Goal: Task Accomplishment & Management: Complete application form

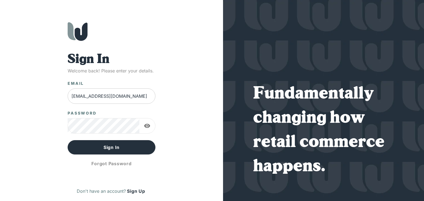
click at [118, 97] on input "[EMAIL_ADDRESS][DOMAIN_NAME]" at bounding box center [112, 96] width 88 height 15
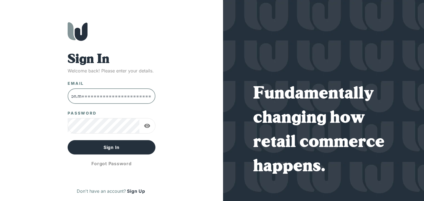
type input "messmary@proton.m==========================e"
type input "[EMAIL_ADDRESS][DOMAIN_NAME]"
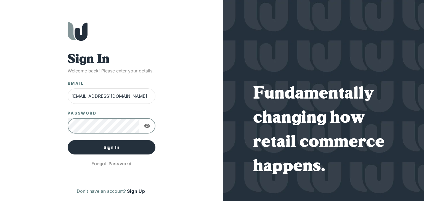
click at [121, 140] on div "Sign In Welcome back! Please enter your details. Email [EMAIL_ADDRESS][DOMAIN_N…" at bounding box center [112, 111] width 88 height 119
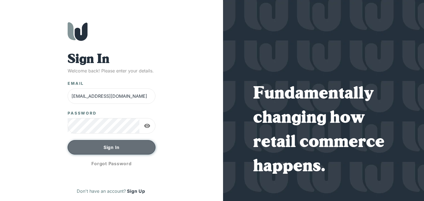
click at [131, 149] on button "Sign In" at bounding box center [112, 147] width 88 height 14
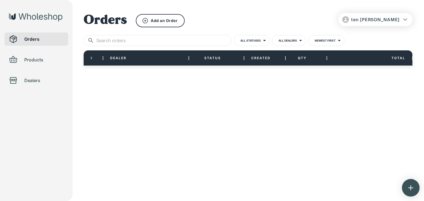
click at [43, 62] on span "Products" at bounding box center [43, 60] width 39 height 7
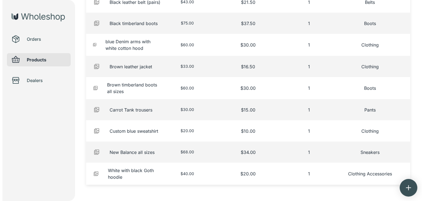
scroll to position [76, 0]
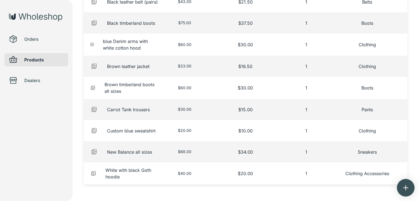
click at [313, 175] on div "1" at bounding box center [306, 174] width 41 height 22
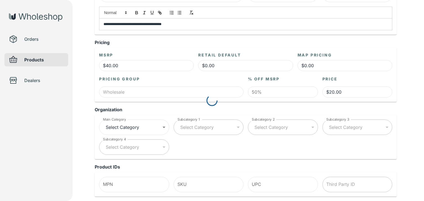
type input "**********"
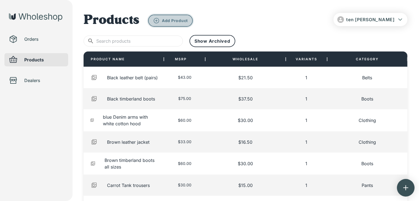
click at [169, 23] on p "Add Product" at bounding box center [175, 20] width 26 height 5
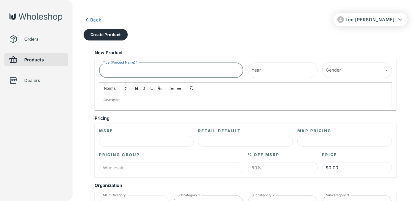
click at [152, 74] on input "Title (Product Name)   *" at bounding box center [171, 70] width 144 height 15
type input "Trench coat all sizes"
click at [267, 73] on input "Year" at bounding box center [283, 70] width 70 height 15
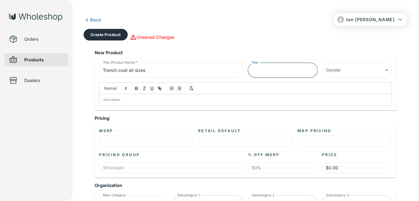
click at [284, 70] on input "Year" at bounding box center [283, 70] width 70 height 15
click at [283, 71] on input "Year" at bounding box center [283, 70] width 70 height 15
type input "2025"
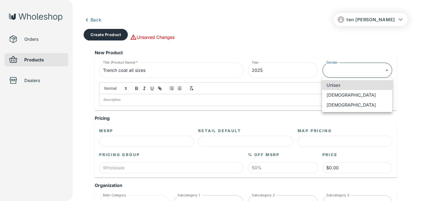
click at [342, 97] on li "[DEMOGRAPHIC_DATA]" at bounding box center [357, 95] width 70 height 10
type input "****"
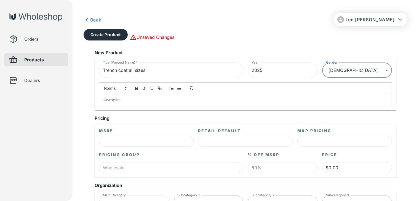
scroll to position [83, 0]
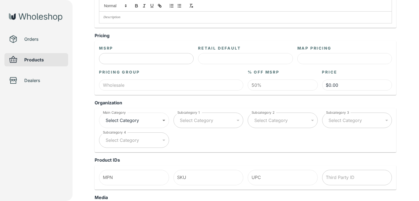
click at [122, 62] on input "text" at bounding box center [146, 58] width 95 height 11
type input "$5.00"
type input "$2.50"
type input "$55.00"
type input "$27.50"
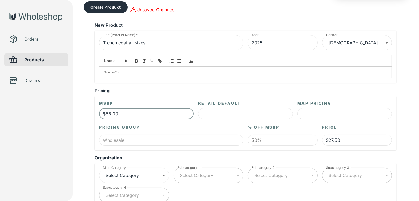
scroll to position [55, 0]
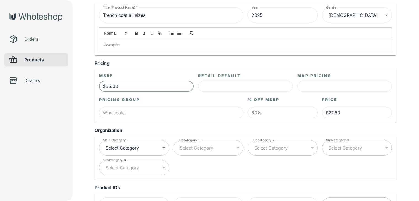
type input "$55.00"
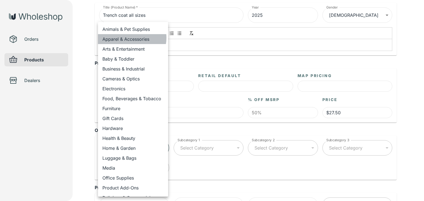
click at [129, 38] on li "Apparel & Accessories" at bounding box center [133, 39] width 70 height 10
type input "**********"
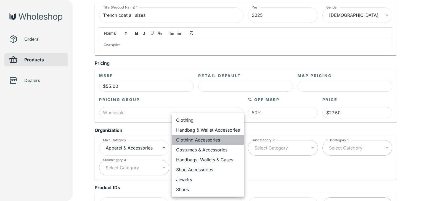
click at [202, 139] on li "Clothing Accessories" at bounding box center [208, 140] width 73 height 10
type input "**********"
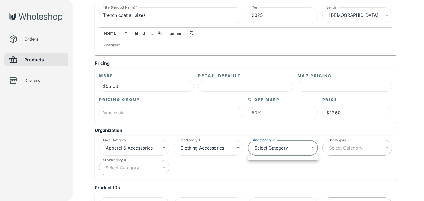
click at [231, 168] on div at bounding box center [212, 100] width 424 height 201
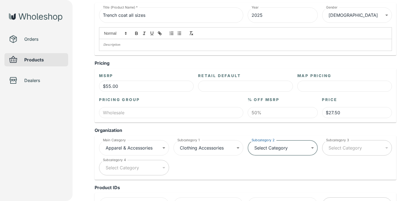
scroll to position [0, 0]
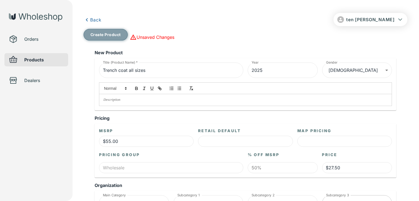
click at [94, 34] on button "Create Product" at bounding box center [106, 35] width 44 height 12
click at [108, 33] on button "Create Product" at bounding box center [106, 35] width 44 height 12
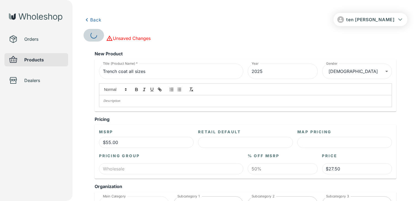
click at [35, 41] on span "Orders" at bounding box center [43, 39] width 39 height 7
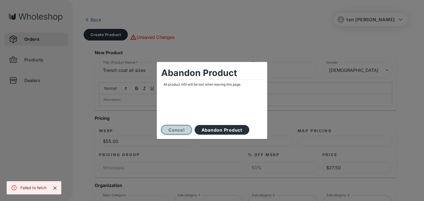
click at [184, 129] on button "Cancel" at bounding box center [176, 130] width 31 height 10
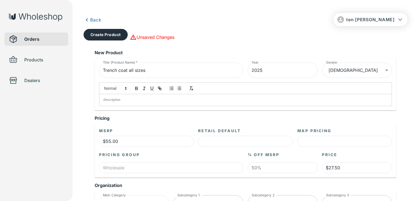
drag, startPoint x: 166, startPoint y: 36, endPoint x: 161, endPoint y: 38, distance: 5.1
click at [164, 36] on p "Unsaved Changes" at bounding box center [156, 37] width 38 height 7
click at [103, 35] on button "Create Product" at bounding box center [106, 35] width 44 height 12
click at [102, 41] on div "Create Product Unsaved Changes" at bounding box center [246, 37] width 324 height 16
click at [107, 35] on button "Create Product" at bounding box center [106, 35] width 44 height 12
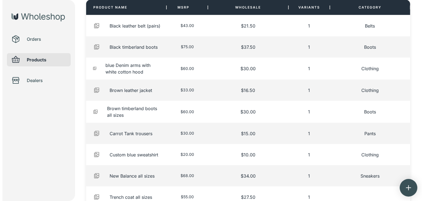
scroll to position [24, 0]
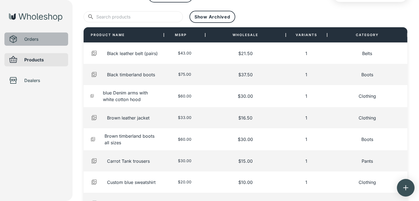
click at [44, 33] on div "Orders" at bounding box center [36, 39] width 64 height 13
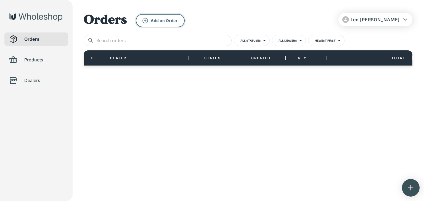
click at [156, 14] on button "Add an Order" at bounding box center [160, 20] width 49 height 13
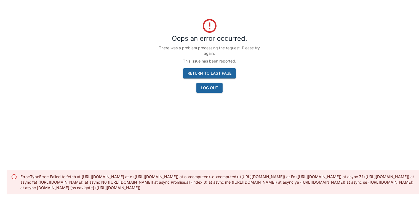
click at [210, 95] on body "Oops an error occurred. There was a problem processing the request. Please try …" at bounding box center [209, 118] width 419 height 201
click at [215, 84] on button "Log Out" at bounding box center [209, 88] width 26 height 10
click at [200, 87] on button "Log Out" at bounding box center [209, 88] width 26 height 10
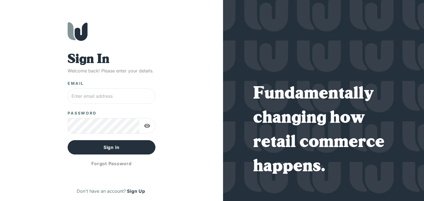
type input "[EMAIL_ADDRESS][DOMAIN_NAME]"
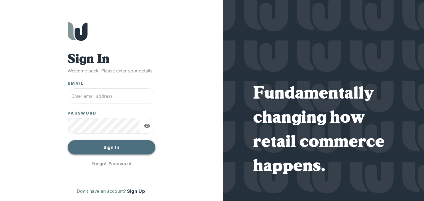
type input "[EMAIL_ADDRESS][DOMAIN_NAME]"
click at [131, 147] on button "Sign In" at bounding box center [112, 147] width 88 height 14
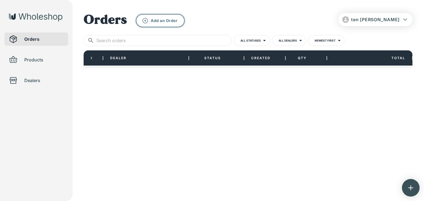
click at [155, 22] on button "Add an Order" at bounding box center [160, 20] width 49 height 13
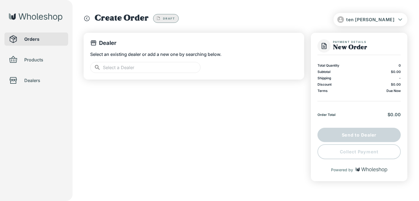
click at [139, 69] on input "text" at bounding box center [152, 67] width 98 height 11
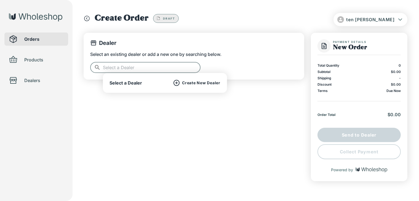
click at [183, 84] on p "Create New Dealer" at bounding box center [201, 83] width 38 height 5
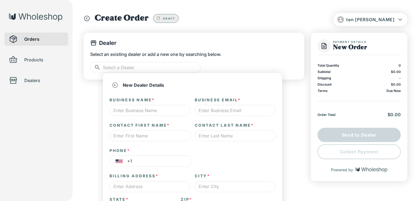
type input "*"
click at [131, 110] on input "text" at bounding box center [150, 110] width 81 height 11
type input "ten [PERSON_NAME]"
click at [221, 111] on input "text" at bounding box center [235, 110] width 81 height 11
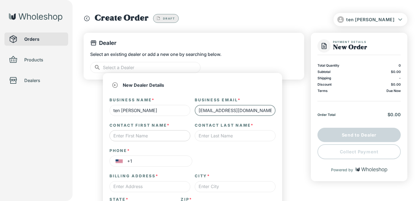
type input "[EMAIL_ADDRESS][DOMAIN_NAME]"
click at [169, 137] on input "text" at bounding box center [150, 136] width 81 height 11
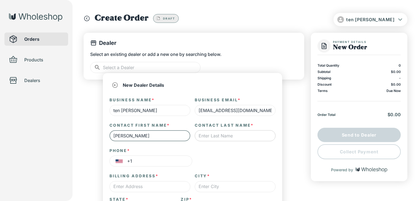
type input "[PERSON_NAME]"
click at [212, 136] on input "text" at bounding box center [235, 136] width 81 height 11
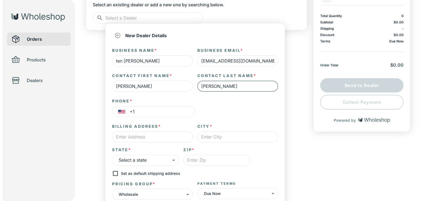
scroll to position [58, 0]
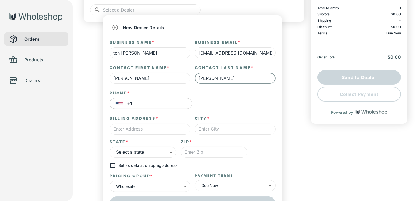
type input "townes"
click at [157, 104] on input "+1" at bounding box center [159, 103] width 65 height 11
click at [116, 105] on img "Select country" at bounding box center [119, 104] width 7 height 5
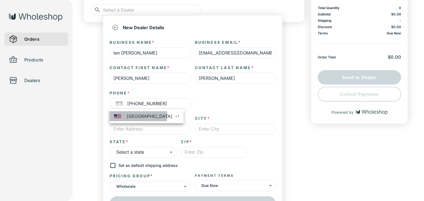
click at [123, 116] on div at bounding box center [119, 117] width 10 height 4
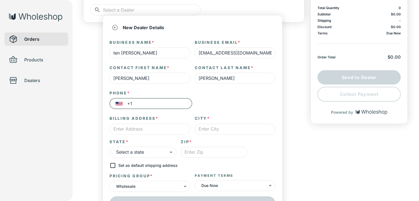
click at [146, 104] on input "+1" at bounding box center [159, 103] width 65 height 11
type input "+1 202 567 1181"
click at [149, 126] on input "text" at bounding box center [150, 129] width 81 height 11
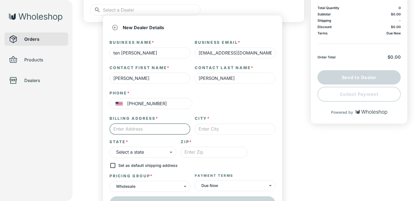
type input "901 Park Place"
type input "Brooklyn"
type input "11220"
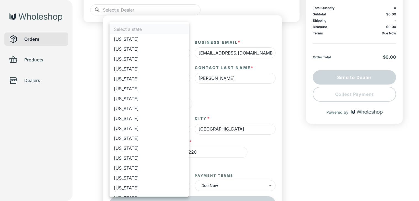
click at [127, 150] on body "ten tonn Orders Products Dealers Create Order Draft Dealer Select an existing d…" at bounding box center [209, 46] width 419 height 208
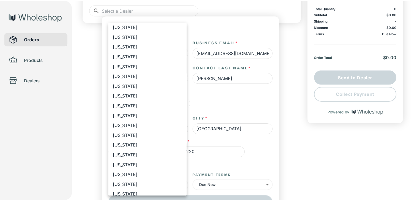
scroll to position [162, 0]
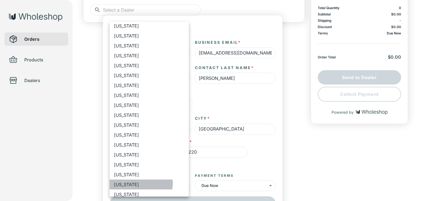
click at [140, 184] on li "New York" at bounding box center [149, 185] width 79 height 10
type input "**"
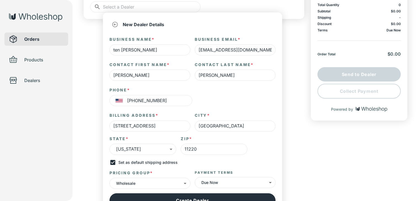
scroll to position [74, 0]
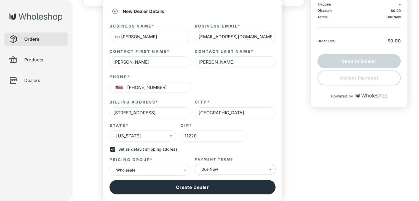
click at [255, 134] on body "ten tonn Orders Products Dealers Create Order Draft Dealer Select an existing d…" at bounding box center [209, 30] width 419 height 208
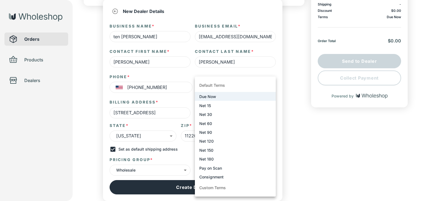
click at [211, 105] on p "Net 15" at bounding box center [205, 106] width 12 height 6
type input "****"
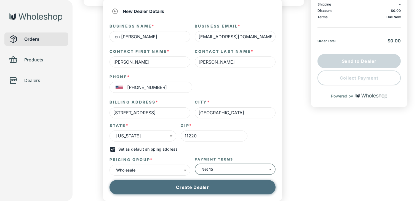
click at [153, 190] on button "Create Dealer" at bounding box center [193, 187] width 166 height 14
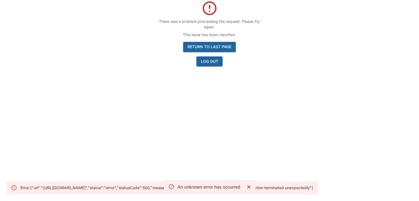
scroll to position [18, 0]
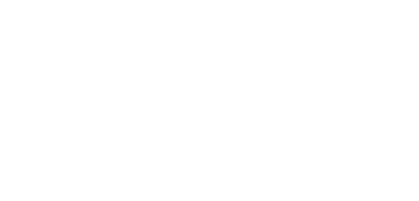
scroll to position [2, 0]
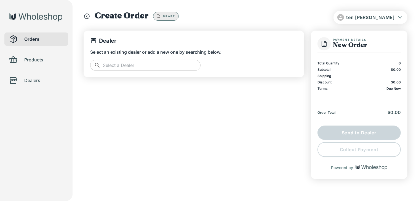
click at [135, 70] on input "text" at bounding box center [152, 65] width 98 height 11
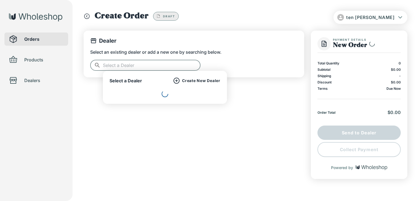
click at [190, 83] on p "Create New Dealer" at bounding box center [201, 80] width 38 height 5
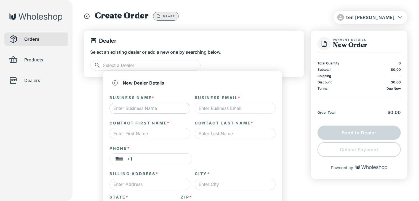
click at [140, 107] on input "text" at bounding box center [150, 108] width 81 height 11
type input "*"
type input "b"
type input "ten tonnes"
click at [243, 108] on input "text" at bounding box center [235, 108] width 81 height 11
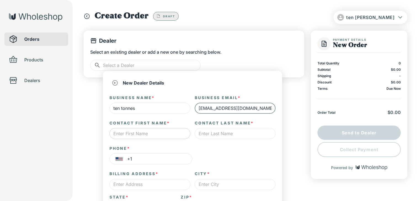
type input "[EMAIL_ADDRESS][DOMAIN_NAME]"
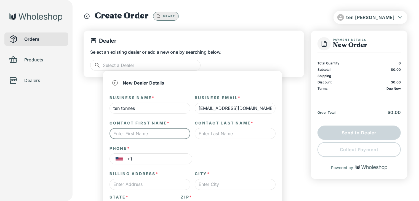
click at [173, 135] on input "text" at bounding box center [150, 133] width 81 height 11
type input "[PERSON_NAME]"
click at [227, 136] on input "text" at bounding box center [235, 133] width 81 height 11
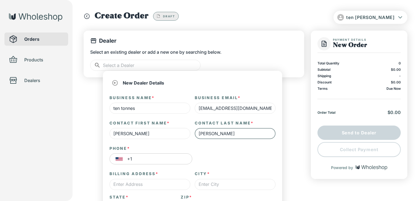
type input "townes"
click at [173, 160] on input "+1" at bounding box center [159, 159] width 65 height 11
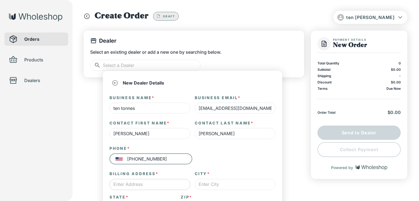
type input "+1 202 759 3011"
click at [153, 185] on input "text" at bounding box center [150, 184] width 81 height 11
type input "919 Park Place"
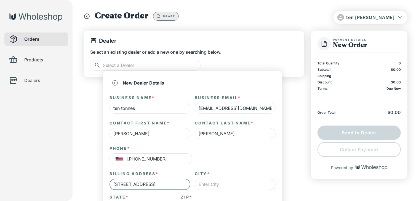
type input "Brooklyn"
type input "11213"
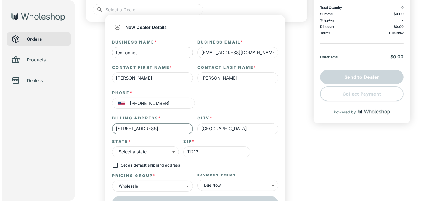
scroll to position [59, 0]
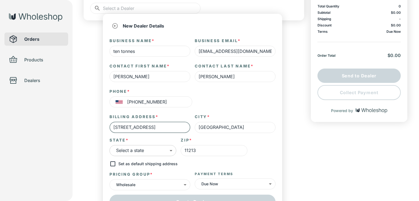
click at [159, 149] on body "ten tonn Orders Products Dealers Create Order Draft Dealer Select an existing d…" at bounding box center [209, 45] width 419 height 208
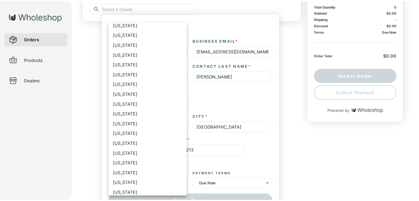
scroll to position [174, 0]
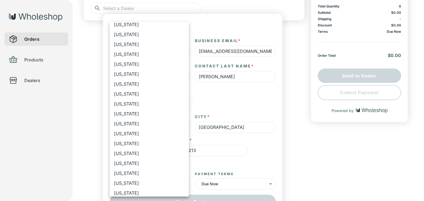
click at [134, 174] on li "New York" at bounding box center [149, 174] width 79 height 10
type input "**"
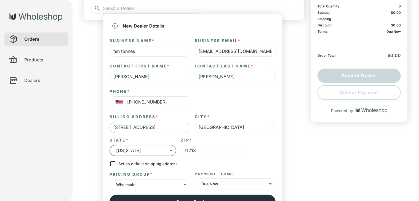
click at [164, 129] on input "919 Park Place" at bounding box center [150, 127] width 81 height 11
type input "919 Park Place"
click at [231, 129] on input "Brooklyn" at bounding box center [235, 127] width 81 height 11
type input "Brooklyn"
click at [210, 152] on input "11213" at bounding box center [214, 150] width 67 height 11
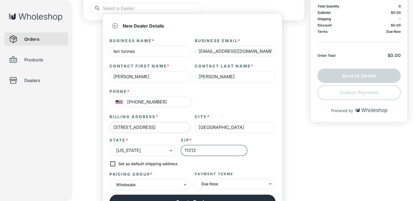
type input "11212"
click at [121, 130] on input "919 Park Place" at bounding box center [150, 127] width 81 height 11
type input "918 Park Place"
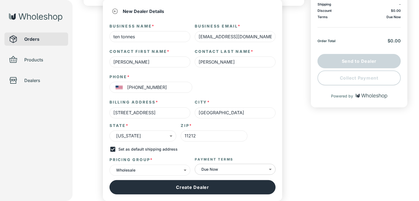
click at [235, 134] on body "ten tonn Orders Products Dealers Create Order Draft Dealer Select an existing d…" at bounding box center [209, 30] width 419 height 208
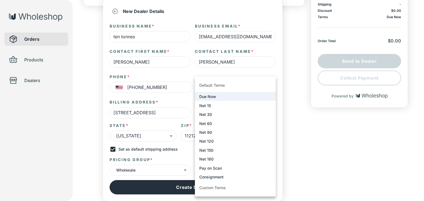
click at [236, 106] on li "Net 15" at bounding box center [235, 105] width 81 height 9
type input "****"
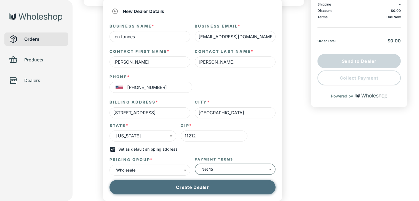
click at [216, 188] on button "Create Dealer" at bounding box center [193, 187] width 166 height 14
click at [246, 185] on button "Create Dealer" at bounding box center [193, 187] width 166 height 14
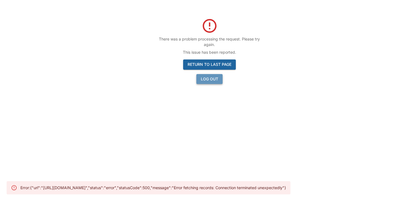
click at [213, 82] on button "Log Out" at bounding box center [209, 79] width 26 height 10
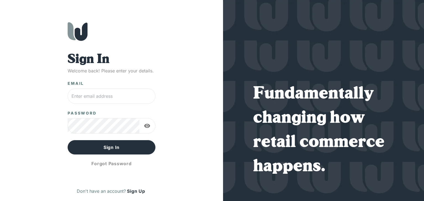
type input "[EMAIL_ADDRESS][DOMAIN_NAME]"
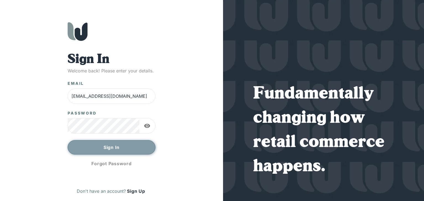
click at [114, 149] on button "Sign In" at bounding box center [112, 147] width 88 height 14
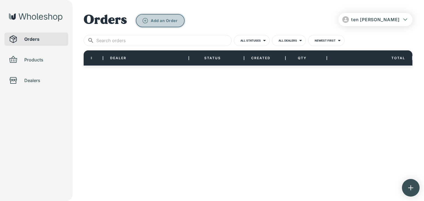
click at [166, 23] on button "Add an Order" at bounding box center [160, 20] width 49 height 13
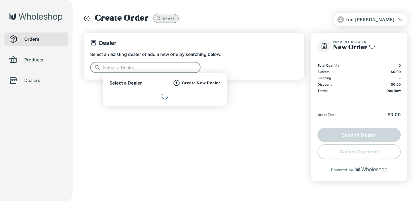
click at [133, 70] on input "text" at bounding box center [152, 67] width 98 height 11
click at [200, 85] on p "Create New Dealer" at bounding box center [201, 83] width 38 height 5
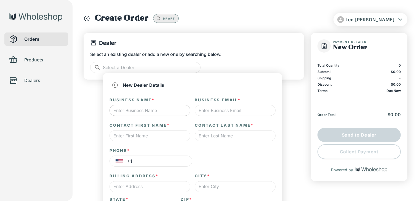
click at [156, 113] on input "text" at bounding box center [150, 110] width 81 height 11
type input "*"
type input "[PERSON_NAME]"
click at [211, 113] on input "text" at bounding box center [235, 110] width 81 height 11
type input "r"
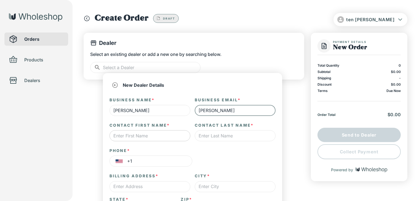
type input "townes"
click at [170, 132] on input "text" at bounding box center [150, 136] width 81 height 11
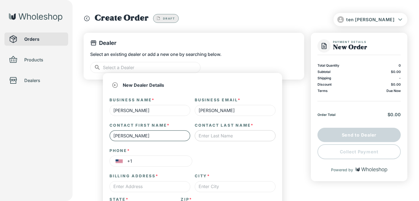
type input "[PERSON_NAME]"
click at [215, 138] on input "text" at bounding box center [235, 136] width 81 height 11
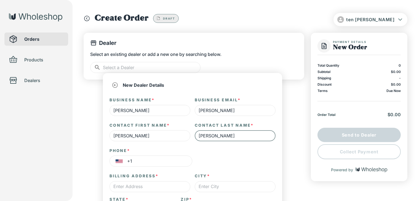
type input "townes"
drag, startPoint x: 168, startPoint y: 169, endPoint x: 170, endPoint y: 163, distance: 6.2
click at [170, 163] on div "New Dealer Details Business Name * betty ​ Business Email * townes ​ Contact Fi…" at bounding box center [193, 174] width 166 height 189
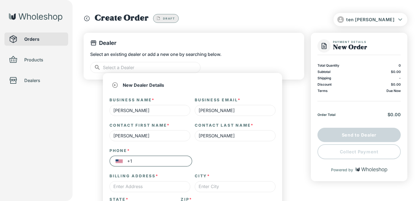
click at [170, 163] on input "+1" at bounding box center [159, 161] width 65 height 11
type input "+1 209 551 1320"
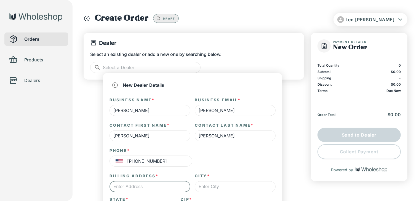
click at [165, 187] on input "text" at bounding box center [150, 187] width 81 height 11
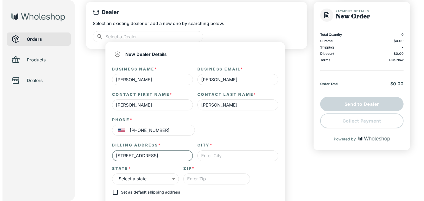
scroll to position [33, 0]
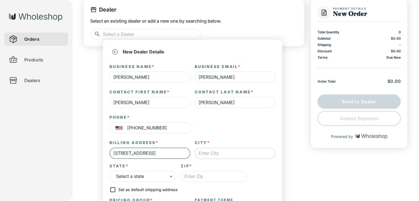
type input "901 park place"
click at [254, 154] on input "text" at bounding box center [235, 153] width 81 height 11
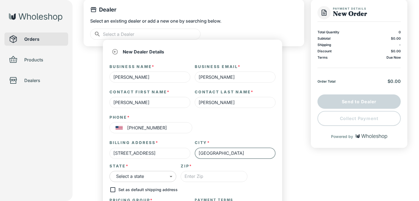
type input "brooklyn"
click at [163, 175] on body "ten tonn Orders Products Dealers Create Order Draft Dealer Select an existing d…" at bounding box center [209, 71] width 419 height 208
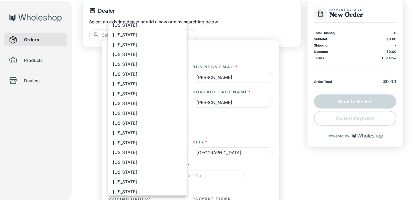
scroll to position [158, 0]
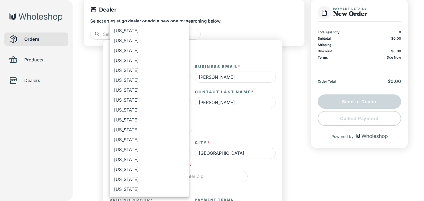
click at [143, 188] on li "New York" at bounding box center [149, 190] width 79 height 10
type input "**"
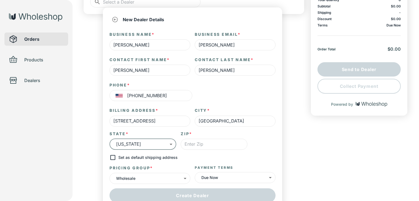
scroll to position [70, 0]
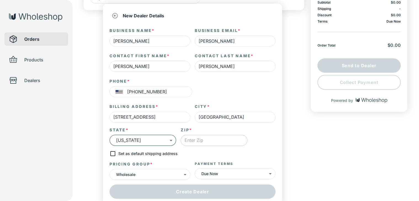
click at [214, 142] on input "text" at bounding box center [214, 140] width 67 height 11
type input "11220"
click at [134, 139] on body "ten tonn Orders Products Dealers Create Order Draft Dealer Select an existing d…" at bounding box center [209, 34] width 419 height 208
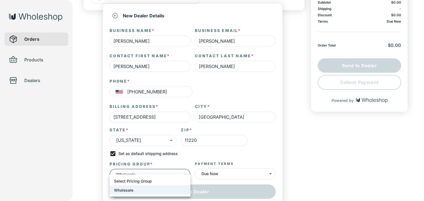
click at [112, 147] on div at bounding box center [212, 100] width 424 height 201
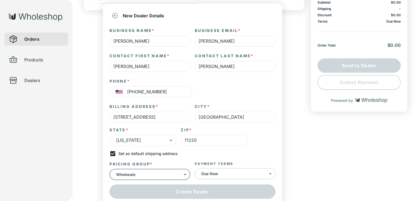
click at [246, 139] on body "ten tonn Orders Products Dealers Create Order Draft Dealer Select an existing d…" at bounding box center [209, 34] width 419 height 208
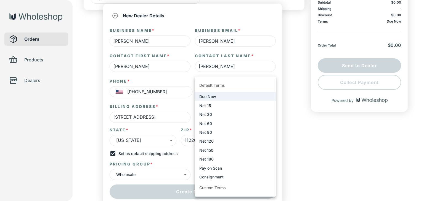
click at [238, 103] on li "Net 15" at bounding box center [235, 105] width 81 height 9
type input "****"
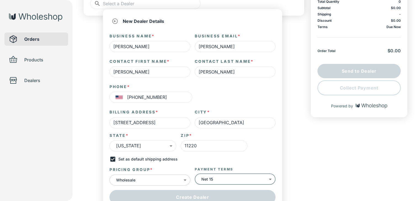
scroll to position [63, 0]
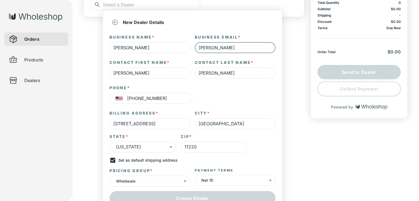
click at [220, 52] on input "townes" at bounding box center [235, 47] width 81 height 11
type input "t"
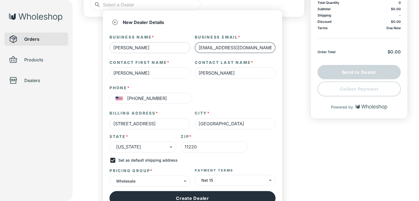
type input "[EMAIL_ADDRESS][DOMAIN_NAME]"
click at [170, 49] on input "[PERSON_NAME]" at bounding box center [150, 47] width 81 height 11
type input "b"
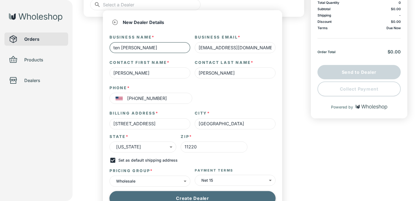
type input "ten [PERSON_NAME]"
click at [135, 199] on button "Create Dealer" at bounding box center [193, 199] width 166 height 14
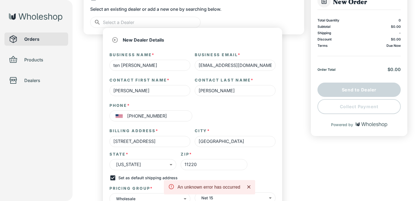
scroll to position [44, 0]
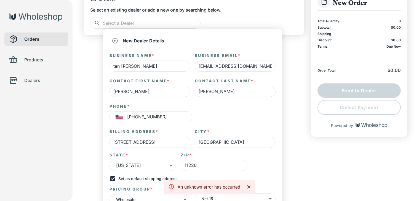
click at [248, 190] on button "Close" at bounding box center [249, 187] width 8 height 8
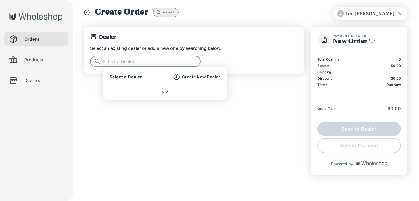
click at [119, 66] on input "text" at bounding box center [152, 61] width 98 height 11
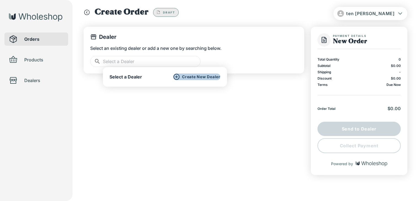
click at [179, 77] on div "Create New Dealer" at bounding box center [196, 77] width 47 height 7
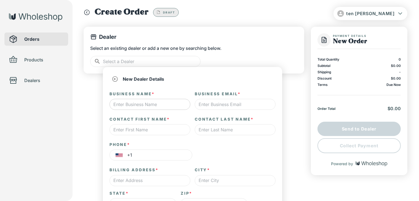
type input "*"
click at [158, 103] on input "text" at bounding box center [150, 104] width 81 height 11
type input "b"
click at [228, 105] on input "text" at bounding box center [235, 104] width 81 height 11
click at [124, 104] on input "branntek" at bounding box center [150, 104] width 81 height 11
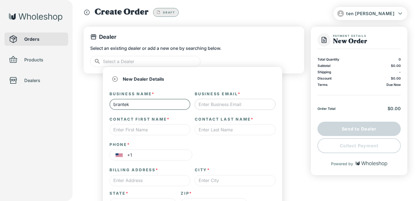
type input "brantek"
click at [219, 104] on input "text" at bounding box center [235, 104] width 81 height 11
type input "b"
type input "t"
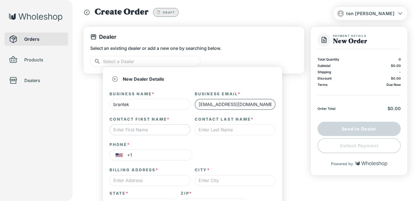
type input "m22133665@gmail.com"
click at [180, 132] on input "text" at bounding box center [150, 129] width 81 height 11
type input "marion"
click at [211, 131] on input "text" at bounding box center [235, 129] width 81 height 11
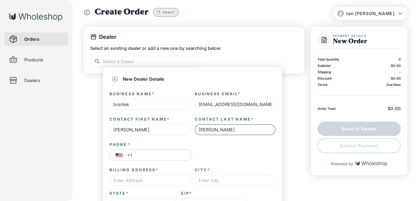
type input "smith"
click at [155, 157] on input "+1" at bounding box center [159, 155] width 65 height 11
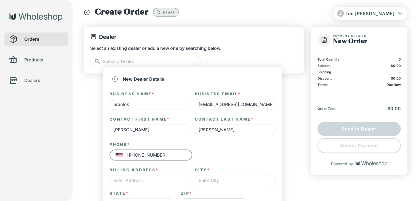
type input "+1 303 415 7887"
click at [161, 179] on input "text" at bounding box center [150, 181] width 81 height 11
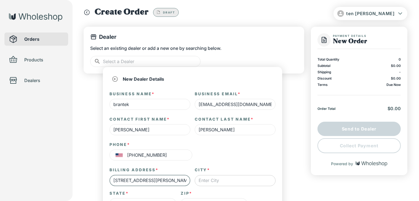
type input "4774 jarvis street"
click at [215, 180] on input "text" at bounding box center [235, 181] width 81 height 11
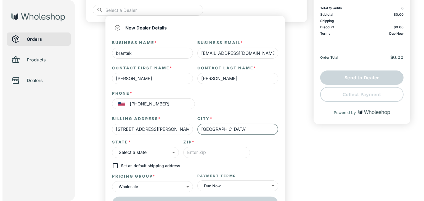
scroll to position [60, 0]
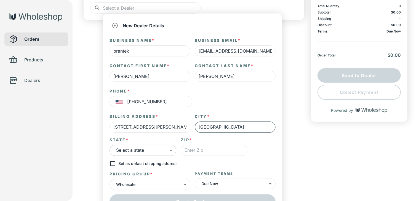
type input "brooklyn"
click at [132, 148] on body "ten tonn Orders Products Dealers Create Order Draft Dealer Select an existing d…" at bounding box center [209, 44] width 419 height 208
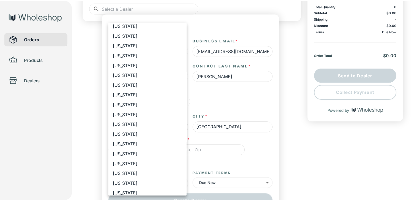
scroll to position [177, 0]
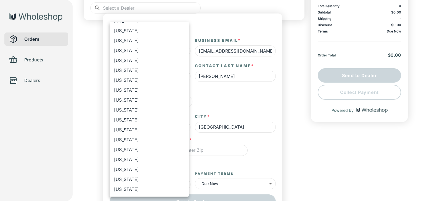
click at [117, 168] on li "New York" at bounding box center [149, 170] width 79 height 10
type input "**"
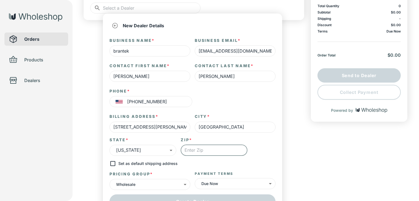
click at [224, 149] on input "text" at bounding box center [214, 150] width 67 height 11
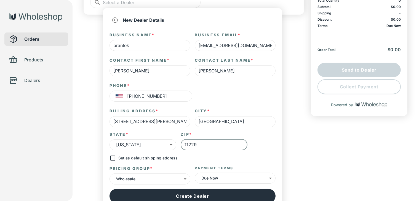
scroll to position [74, 0]
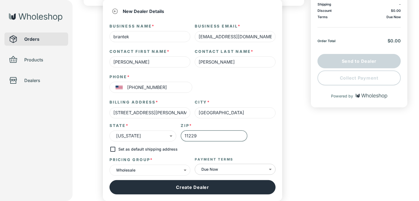
type input "11229"
click at [256, 134] on body "ten tonn Orders Products Dealers Create Order Draft Dealer Select an existing d…" at bounding box center [209, 30] width 419 height 208
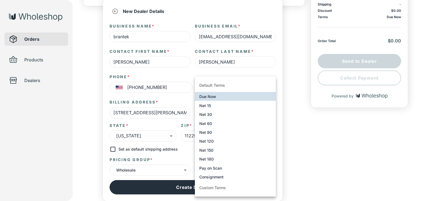
click at [223, 104] on li "Net 15" at bounding box center [235, 105] width 81 height 9
type input "****"
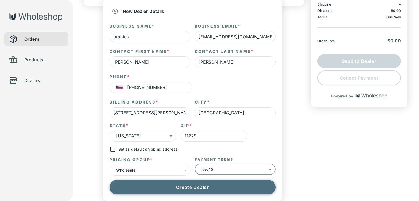
click at [193, 188] on button "Create Dealer" at bounding box center [193, 187] width 166 height 14
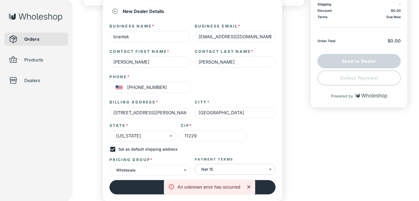
click at [265, 134] on body "ten tonn Orders Products Dealers Create Order Draft Dealer Select an existing d…" at bounding box center [209, 30] width 419 height 208
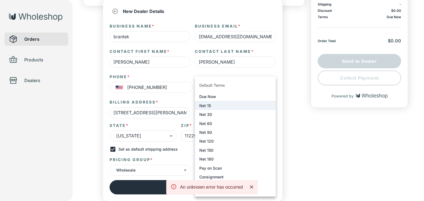
click at [257, 105] on li "Net 15" at bounding box center [235, 105] width 81 height 9
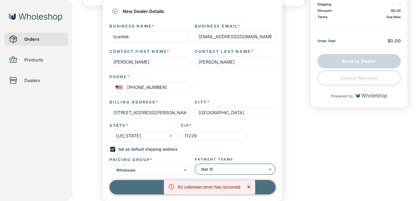
click at [269, 187] on button "Create Dealer" at bounding box center [193, 187] width 166 height 14
